Goal: Task Accomplishment & Management: Manage account settings

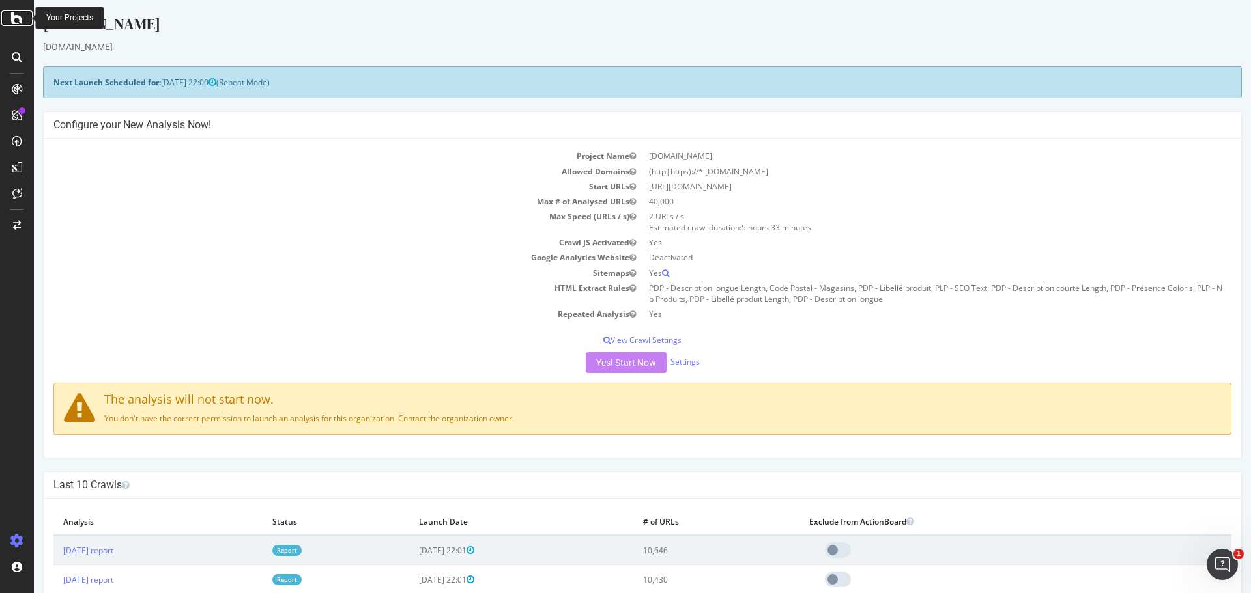
click at [18, 20] on icon at bounding box center [17, 18] width 12 height 16
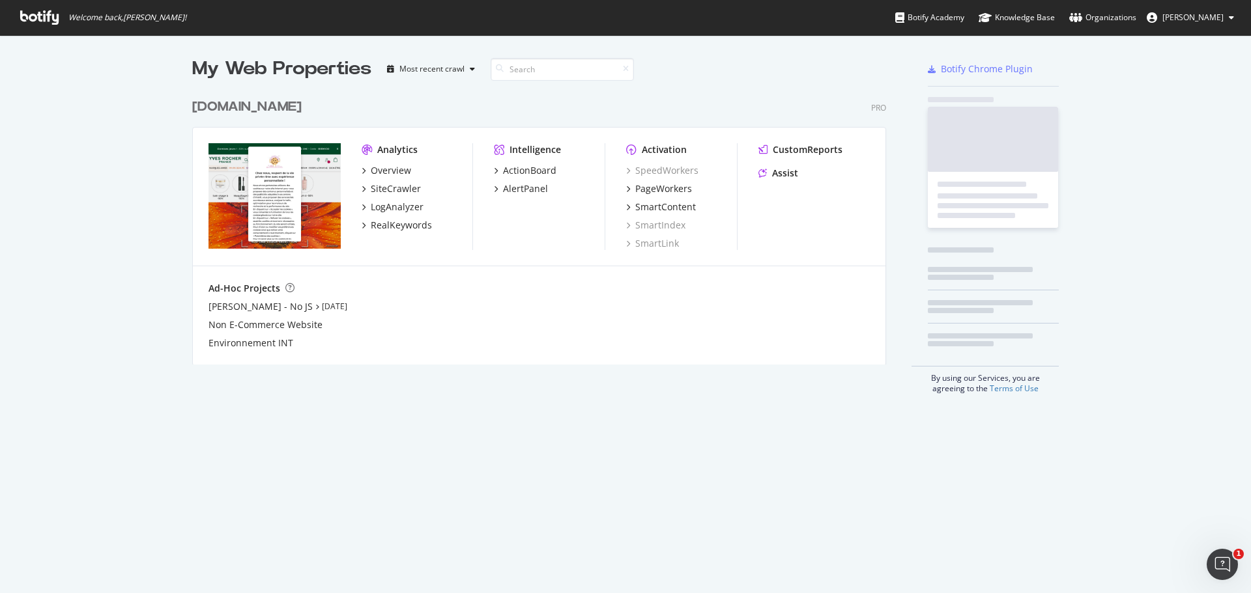
scroll to position [584, 1231]
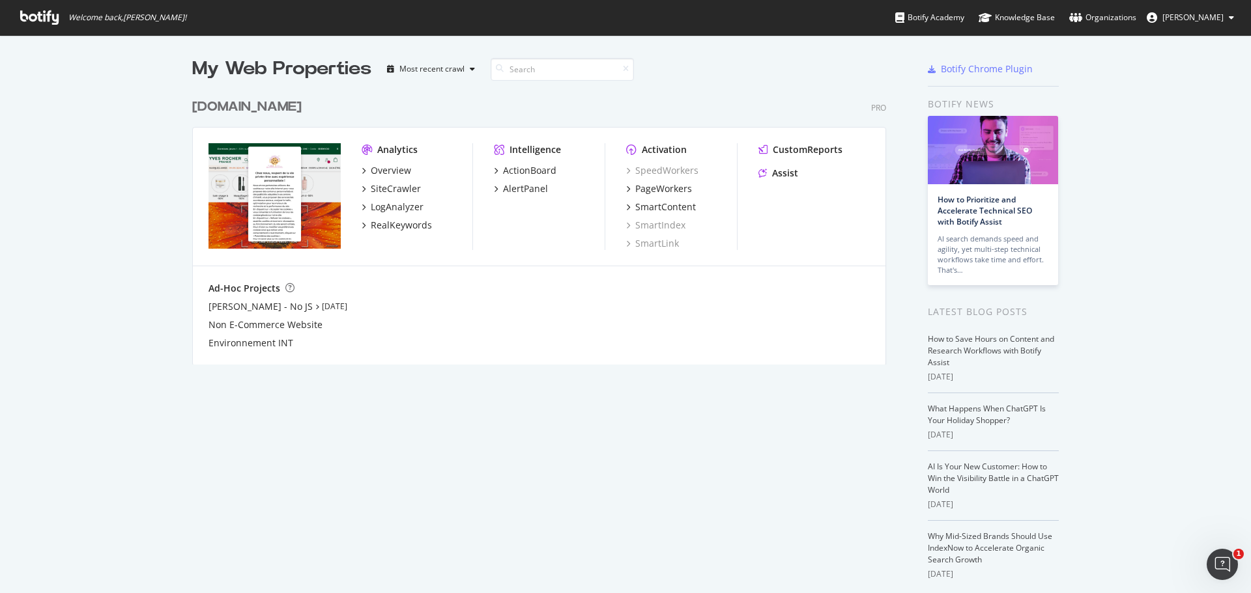
click at [1197, 18] on span "[PERSON_NAME]" at bounding box center [1192, 17] width 61 height 11
click at [1192, 106] on span "Log Out" at bounding box center [1180, 101] width 28 height 11
